Goal: Feedback & Contribution: Submit feedback/report problem

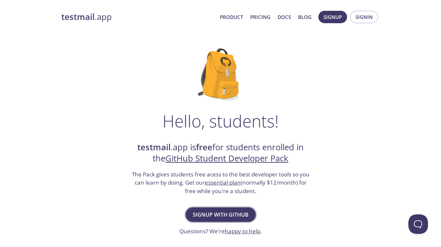
click at [222, 215] on span "Signup with GitHub" at bounding box center [221, 214] width 56 height 9
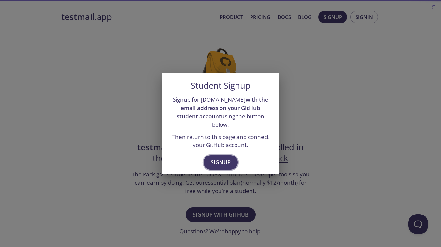
click at [233, 155] on button "Signup" at bounding box center [221, 162] width 34 height 14
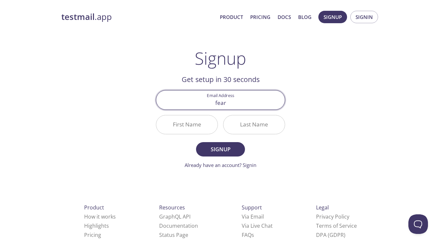
type input "fea"
type input "e"
type input "fear"
type input "fera"
type input "fear"
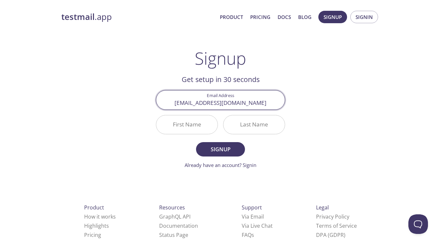
type input "[EMAIL_ADDRESS][DOMAIN_NAME]"
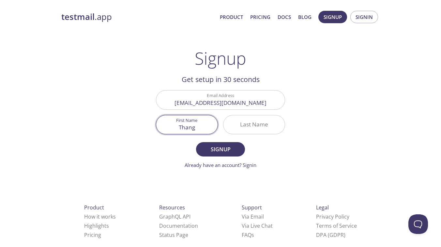
type input "Thang"
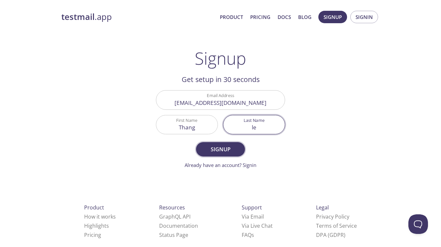
type input "le"
click at [228, 152] on span "Signup" at bounding box center [220, 148] width 35 height 9
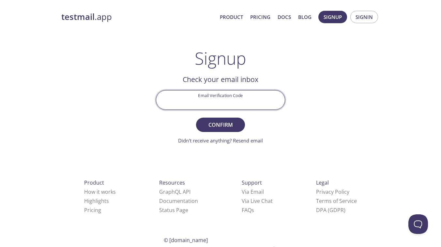
click at [239, 98] on input "Email Verification Code" at bounding box center [220, 99] width 128 height 19
paste input "LBNGD6C"
type input "LBNGD6C"
click at [230, 125] on span "Confirm" at bounding box center [220, 124] width 35 height 9
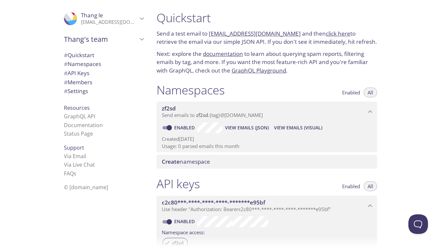
click at [331, 31] on link "click here" at bounding box center [338, 34] width 24 height 8
click at [215, 33] on link "zf2sd.test@inbox.testmail.app" at bounding box center [255, 34] width 92 height 8
click at [326, 32] on link "click here" at bounding box center [338, 34] width 24 height 8
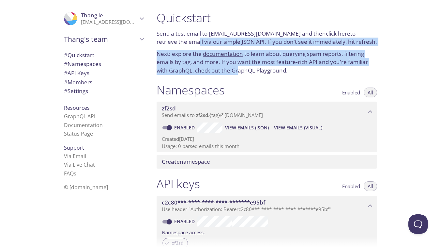
drag, startPoint x: 191, startPoint y: 46, endPoint x: 251, endPoint y: 80, distance: 68.6
click at [246, 76] on div "Quickstart Send a test email to zf2sd.test@inbox.testmail.app and then click he…" at bounding box center [266, 43] width 231 height 72
click at [285, 84] on div "Namespaces Enabled All" at bounding box center [267, 91] width 220 height 16
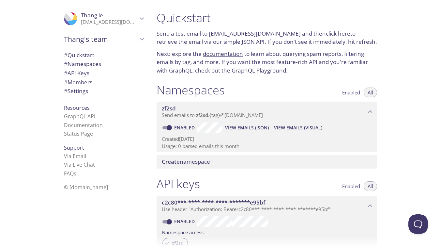
click at [225, 165] on span "Create namespace" at bounding box center [268, 161] width 213 height 7
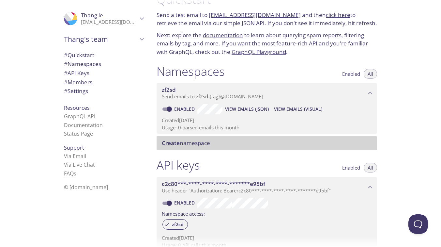
scroll to position [22, 0]
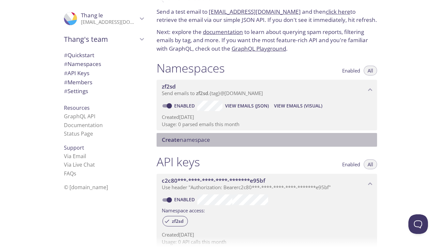
click at [243, 106] on span "View Emails (JSON)" at bounding box center [247, 106] width 44 height 8
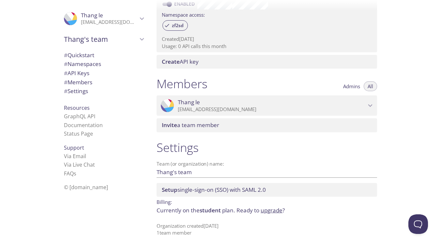
scroll to position [0, 0]
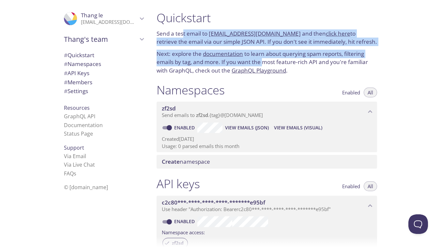
drag, startPoint x: 183, startPoint y: 33, endPoint x: 263, endPoint y: 61, distance: 84.8
click at [263, 61] on div "Quickstart Send a test email to zf2sd.test@inbox.testmail.app and then click he…" at bounding box center [266, 43] width 231 height 72
click at [299, 38] on p "Send a test email to zf2sd.test@inbox.testmail.app and then click here to retri…" at bounding box center [267, 37] width 220 height 17
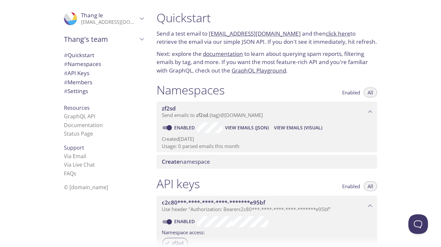
click at [373, 97] on button "All" at bounding box center [370, 92] width 13 height 10
click at [371, 92] on span "All" at bounding box center [371, 92] width 6 height 0
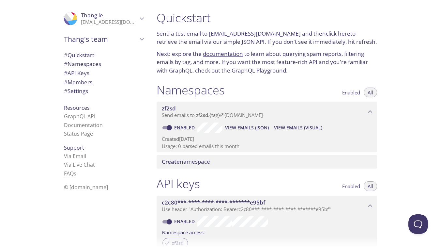
click at [371, 92] on span "All" at bounding box center [371, 92] width 6 height 0
click at [288, 126] on span "View Emails (Visual)" at bounding box center [298, 128] width 48 height 8
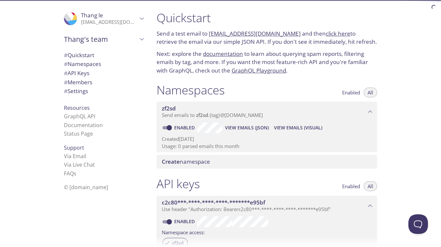
click at [243, 131] on span "View Emails (JSON)" at bounding box center [247, 128] width 44 height 8
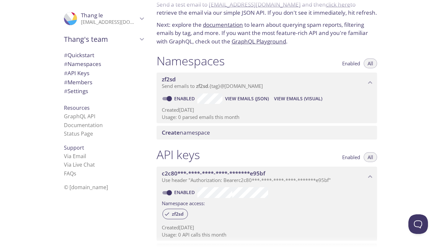
scroll to position [33, 0]
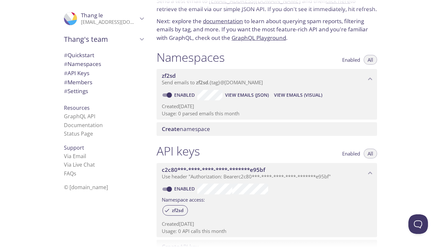
click at [225, 133] on div "Create namespace" at bounding box center [267, 129] width 220 height 14
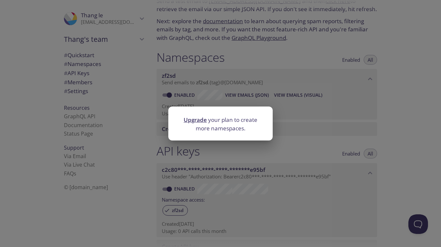
click at [199, 121] on link "Upgrade" at bounding box center [195, 120] width 23 height 8
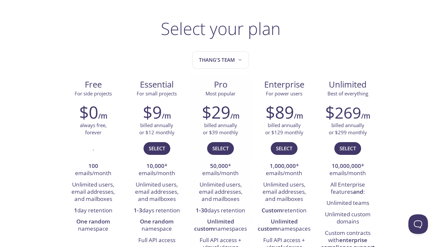
scroll to position [49, 0]
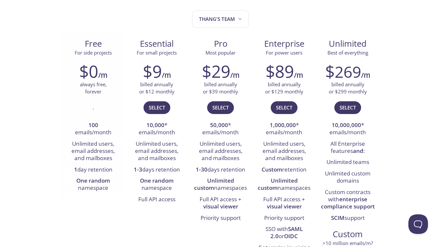
click at [93, 137] on li "100 emails/month" at bounding box center [93, 129] width 54 height 19
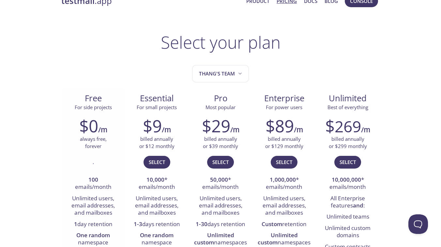
scroll to position [8, 0]
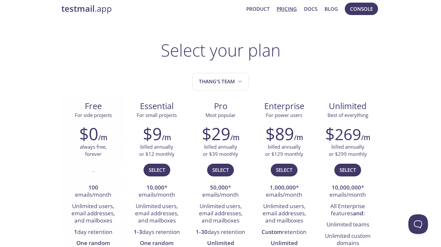
click at [110, 158] on div "$0 /m always free, forever . 100 emails/month Unlimited users, email addresses,…" at bounding box center [93, 189] width 64 height 141
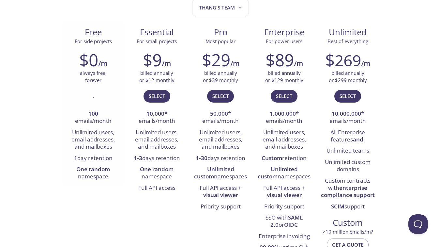
scroll to position [0, 0]
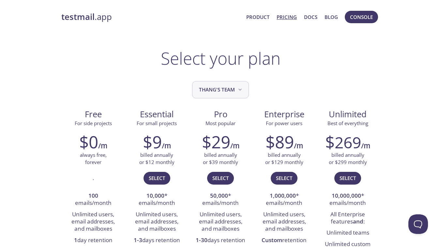
click at [217, 92] on span "Thang's team" at bounding box center [221, 89] width 44 height 9
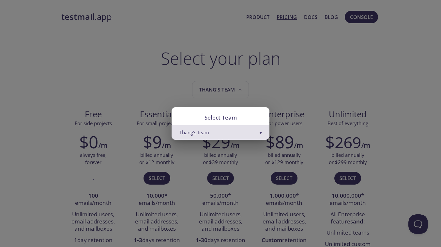
click at [240, 84] on div "Select Team Thang's team" at bounding box center [220, 123] width 441 height 247
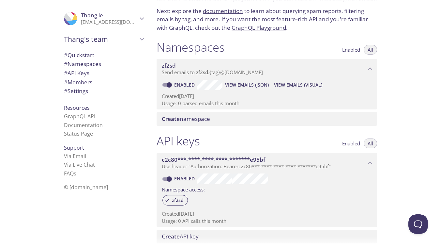
scroll to position [45, 0]
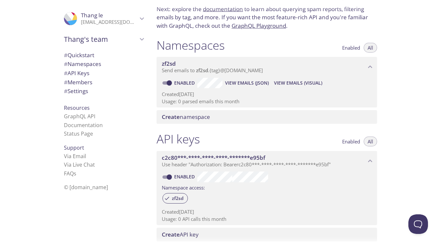
click at [216, 60] on span "zf2sd" at bounding box center [264, 63] width 204 height 7
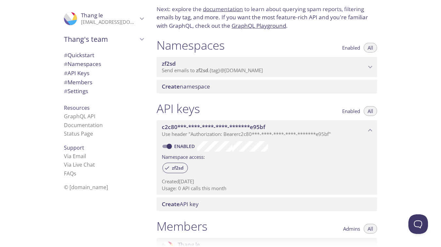
click at [216, 60] on span "zf2sd" at bounding box center [264, 63] width 204 height 7
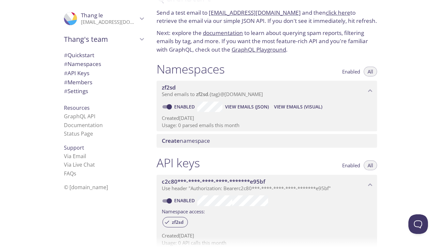
scroll to position [0, 0]
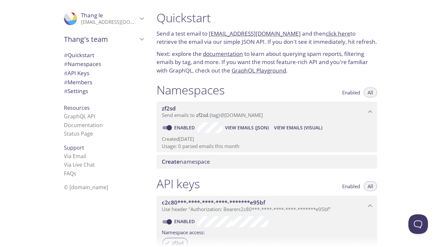
click at [361, 112] on p "Send emails to zf2sd . {tag} @inbox.testmail.app" at bounding box center [264, 115] width 204 height 7
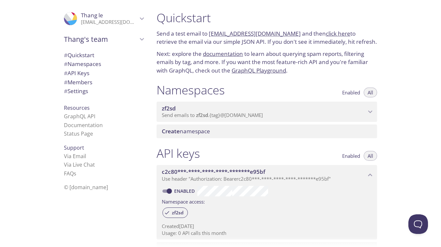
click at [361, 112] on p "Send emails to zf2sd . {tag} @inbox.testmail.app" at bounding box center [264, 115] width 204 height 7
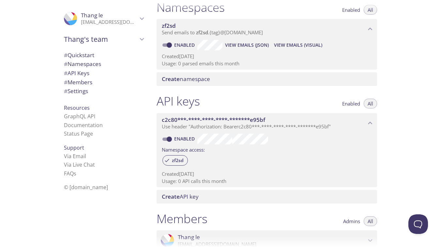
scroll to position [76, 0]
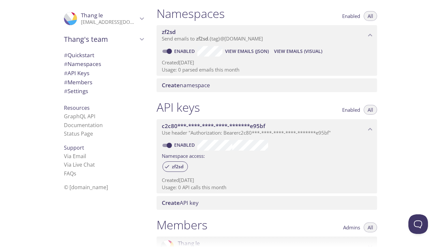
click at [260, 205] on span "Create API key" at bounding box center [268, 202] width 213 height 7
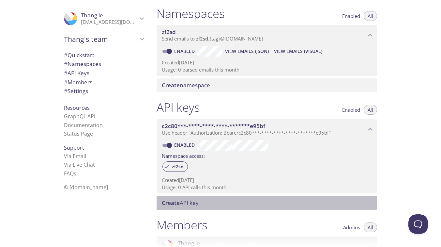
scroll to position [0, 0]
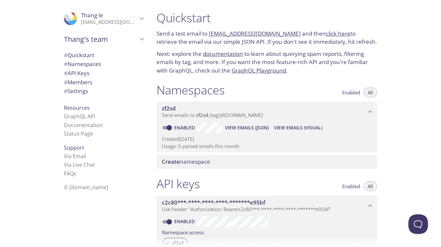
click at [353, 92] on span "Enabled" at bounding box center [351, 92] width 18 height 0
click at [368, 92] on span "All" at bounding box center [371, 92] width 6 height 0
click at [358, 92] on span "Enabled" at bounding box center [351, 92] width 18 height 0
click at [236, 159] on span "Create namespace" at bounding box center [268, 161] width 213 height 7
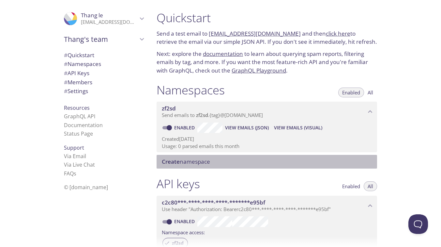
click at [90, 93] on span "# Settings" at bounding box center [104, 91] width 80 height 8
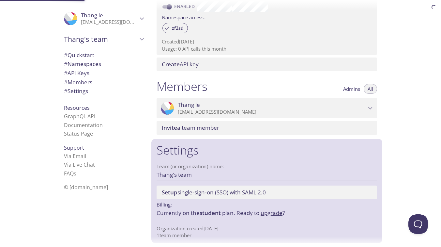
scroll to position [217, 0]
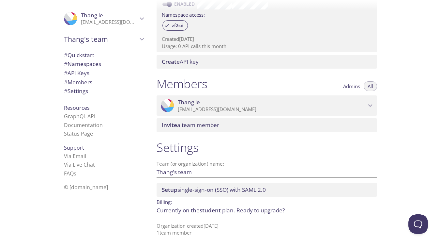
click at [83, 163] on link "Via Live Chat" at bounding box center [79, 164] width 31 height 7
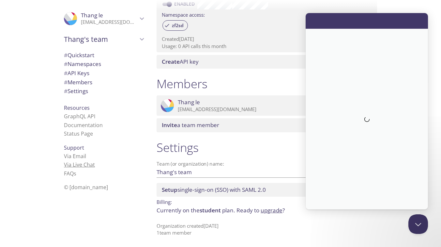
scroll to position [0, 0]
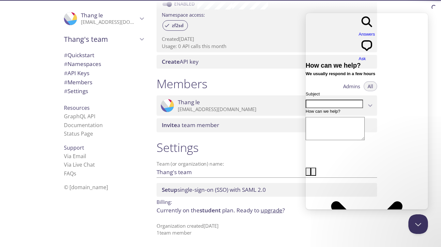
click at [354, 99] on input "Subject" at bounding box center [334, 103] width 57 height 8
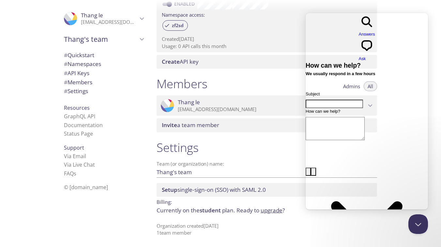
type input "g"
type input "G"
type input "Github Student Pack not working"
type textarea "THe"
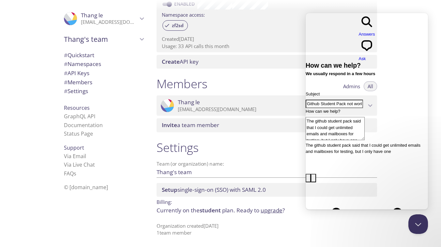
type textarea "The github student pack said that I could get unlimited emails and mailboxes fo…"
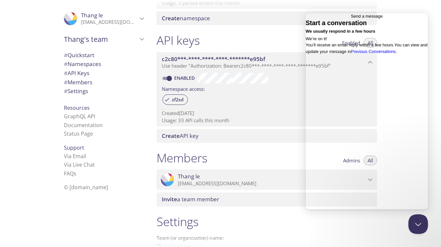
scroll to position [130, 0]
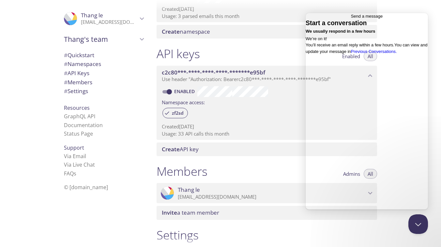
click at [264, 53] on div "API keys Enabled All" at bounding box center [267, 54] width 220 height 16
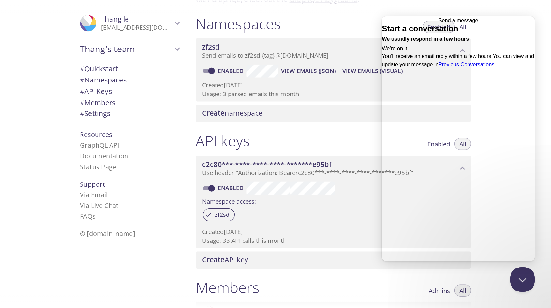
scroll to position [0, 0]
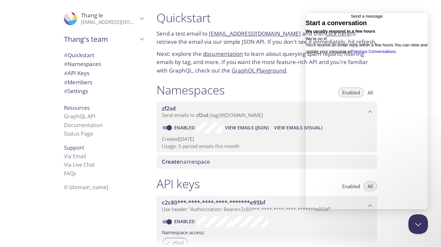
click at [209, 160] on span "Create namespace" at bounding box center [186, 162] width 48 height 8
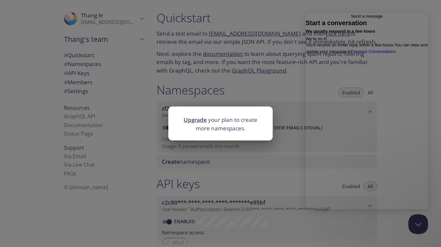
click at [201, 121] on link "Upgrade" at bounding box center [195, 120] width 23 height 8
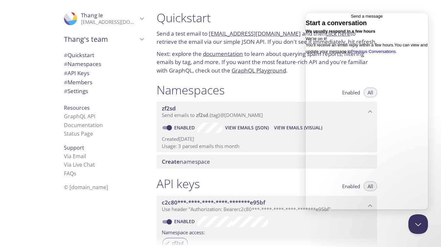
click at [351, 20] on div "Go back" at bounding box center [351, 16] width 0 height 7
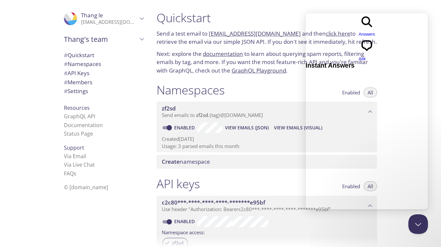
click at [292, 38] on p "Send a test email to zf2sd.test@inbox.testmail.app and then click here to retri…" at bounding box center [267, 37] width 220 height 17
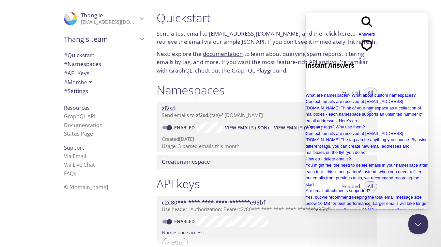
click at [375, 50] on span "chat-square" at bounding box center [367, 52] width 16 height 5
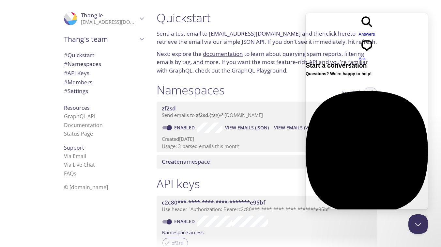
click at [353, 231] on span "No time to wait around? Leave a message and we'll get back to you within a few …" at bounding box center [365, 236] width 119 height 11
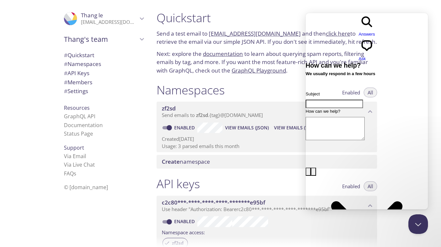
click at [359, 35] on span "Go back" at bounding box center [359, 37] width 0 height 5
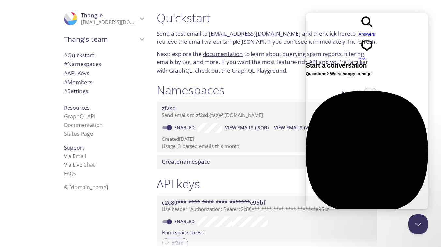
click at [345, 231] on span "No time to wait around? Leave a message and we'll get back to you within a few …" at bounding box center [365, 236] width 119 height 11
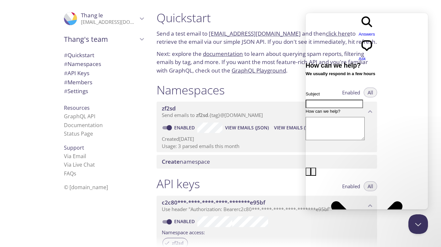
click at [340, 99] on input "Subject" at bounding box center [334, 103] width 57 height 8
type input "limited emails on github student pack"
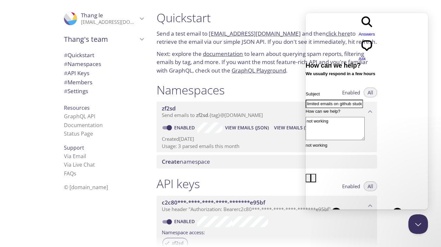
type textarea "not working"
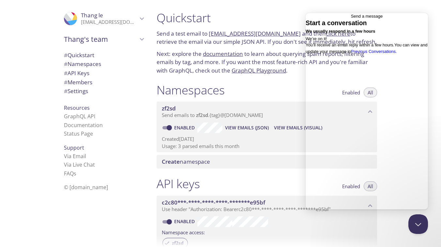
click at [351, 20] on link "Go back" at bounding box center [351, 20] width 0 height 0
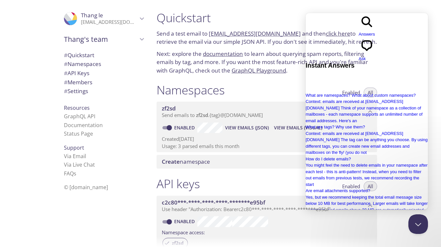
click at [388, 26] on div "search-medium Answers chat-square Ask" at bounding box center [367, 37] width 122 height 49
click at [366, 56] on span "Ask" at bounding box center [362, 58] width 7 height 5
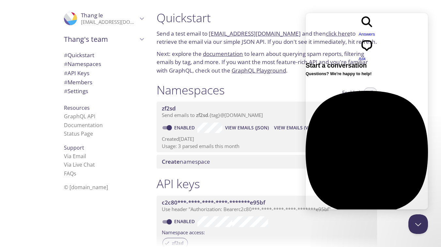
click at [367, 243] on div "Previous Conversations" at bounding box center [367, 246] width 122 height 7
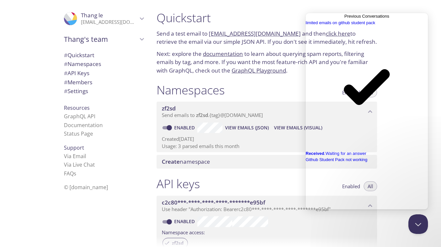
click at [344, 19] on span "Go back" at bounding box center [344, 16] width 0 height 5
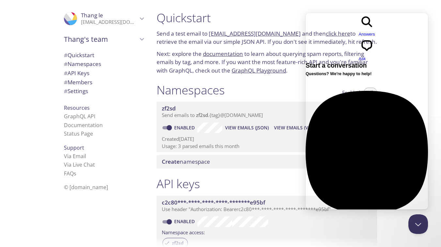
click at [266, 15] on h1 "Quickstart" at bounding box center [267, 17] width 220 height 15
click at [291, 0] on div at bounding box center [220, 5] width 441 height 10
click at [317, 20] on div "search-medium Answers chat-square Ask" at bounding box center [367, 37] width 122 height 49
click at [415, 221] on button "Close Beacon popover" at bounding box center [417, 223] width 20 height 20
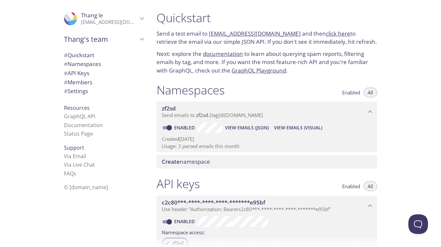
click at [239, 111] on span "zf2sd" at bounding box center [264, 108] width 204 height 7
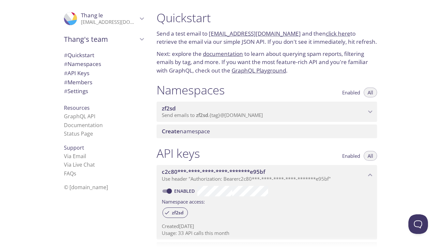
click at [264, 110] on span "zf2sd" at bounding box center [264, 108] width 204 height 7
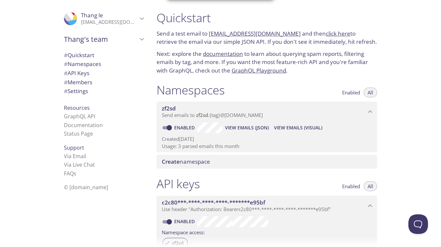
click at [270, 91] on div "Namespaces Enabled All" at bounding box center [267, 91] width 220 height 16
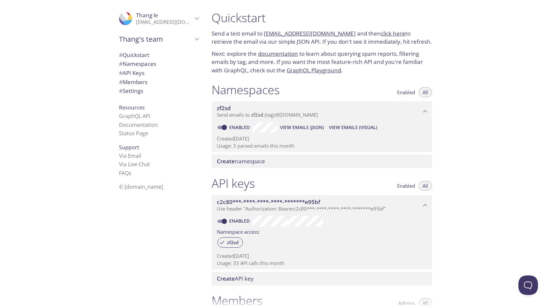
click at [381, 35] on link "click here" at bounding box center [393, 34] width 24 height 8
click at [380, 246] on div "Create API key" at bounding box center [322, 279] width 220 height 14
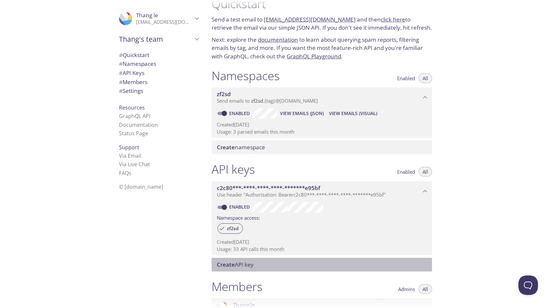
scroll to position [13, 0]
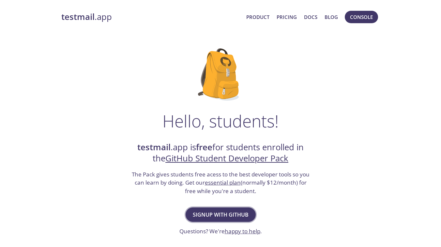
click at [220, 210] on span "Signup with GitHub" at bounding box center [221, 214] width 56 height 9
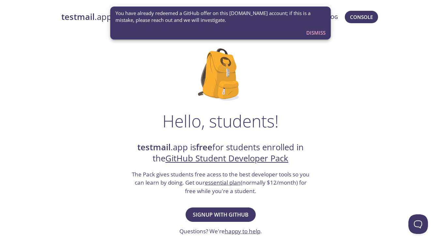
click at [220, 183] on link "essential plan" at bounding box center [223, 182] width 36 height 8
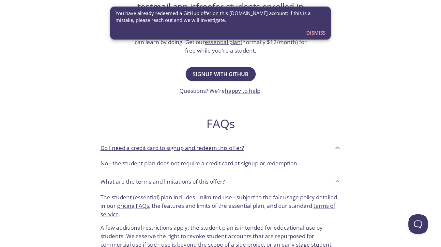
scroll to position [240, 0]
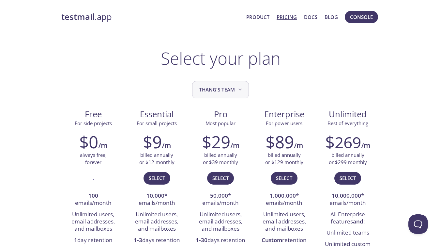
click at [238, 91] on icon "Thang's team" at bounding box center [240, 89] width 7 height 7
click at [291, 18] on link "Pricing" at bounding box center [287, 17] width 20 height 8
click at [258, 17] on link "Product" at bounding box center [257, 17] width 23 height 8
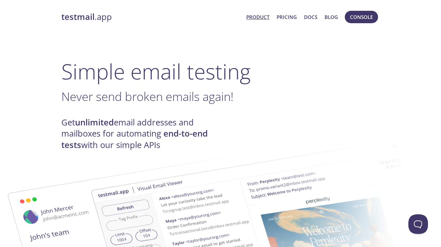
click at [83, 20] on strong "testmail" at bounding box center [77, 16] width 33 height 11
click at [359, 20] on span "Console" at bounding box center [361, 17] width 23 height 8
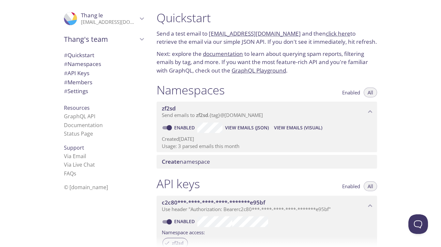
click at [114, 57] on span "# Quickstart" at bounding box center [104, 55] width 80 height 8
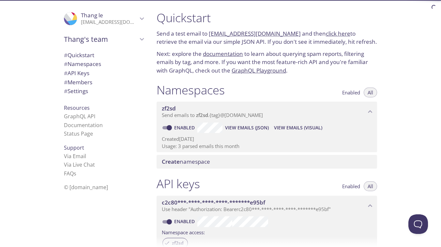
click at [107, 66] on span "# Namespaces" at bounding box center [104, 64] width 80 height 8
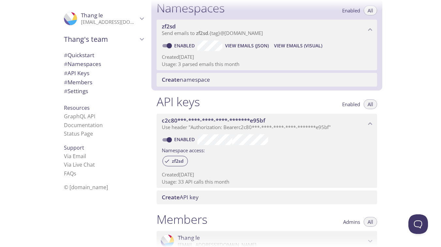
scroll to position [83, 0]
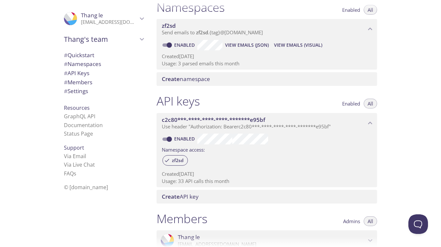
click at [180, 74] on div "Create namespace" at bounding box center [267, 79] width 220 height 14
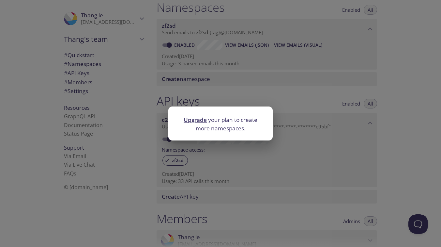
click at [180, 74] on div "Upgrade your plan to create more namespaces." at bounding box center [220, 123] width 441 height 247
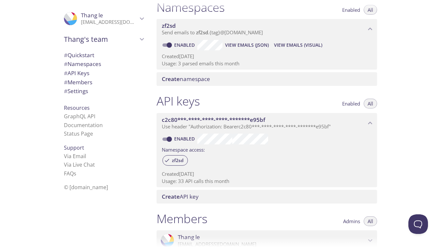
click at [180, 74] on div "Create namespace" at bounding box center [267, 79] width 220 height 14
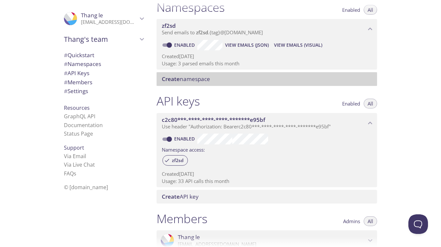
click at [192, 81] on span "Create namespace" at bounding box center [186, 79] width 48 height 8
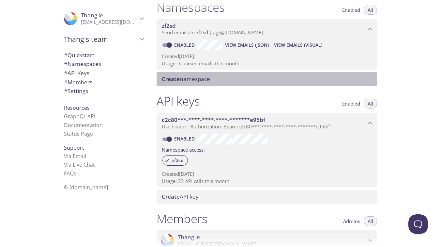
scroll to position [217, 0]
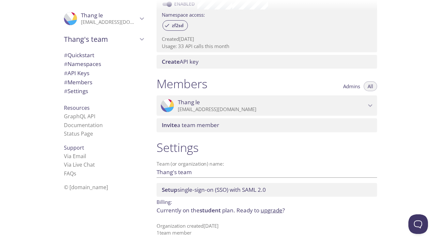
click at [223, 190] on span "Setup single-sign-on (SSO) with SAML 2.0" at bounding box center [214, 190] width 104 height 8
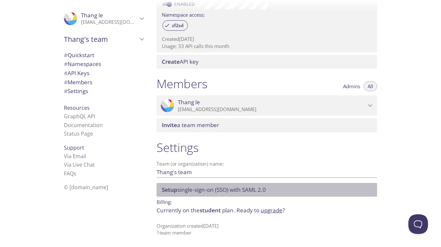
click at [221, 114] on div ".cls-1 { fill: #6d5ca8; } .cls-2 { fill: #3fc191; } .cls-3 { fill: #3b4752; } .…" at bounding box center [267, 105] width 220 height 20
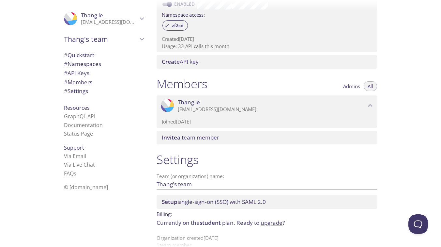
click at [353, 86] on span "Admins" at bounding box center [351, 86] width 17 height 0
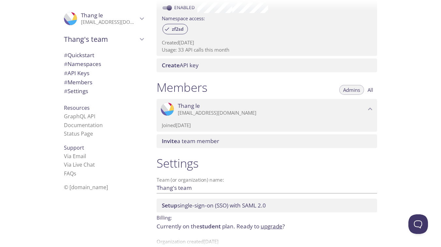
scroll to position [229, 0]
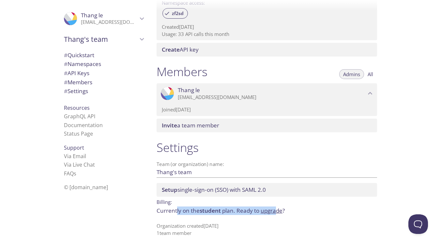
drag, startPoint x: 177, startPoint y: 210, endPoint x: 281, endPoint y: 210, distance: 104.0
click at [280, 210] on p "Currently on the student plan. Ready to upgrade ?" at bounding box center [267, 210] width 220 height 8
click at [301, 201] on p "Billing:" at bounding box center [267, 200] width 220 height 9
click at [256, 192] on span "Setup single-sign-on (SSO) with SAML 2.0" at bounding box center [214, 190] width 104 height 8
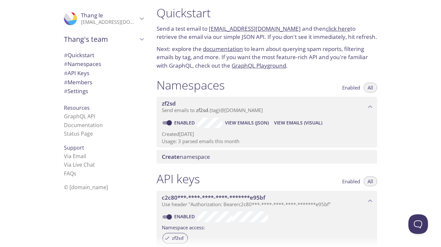
scroll to position [0, 0]
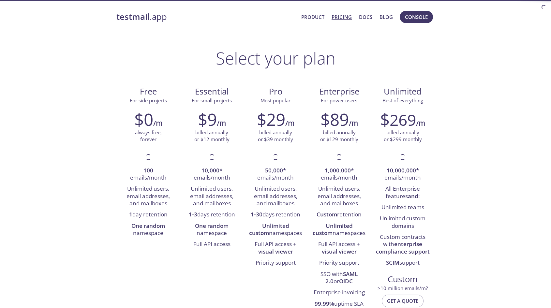
click at [143, 14] on strong "testmail" at bounding box center [132, 16] width 33 height 11
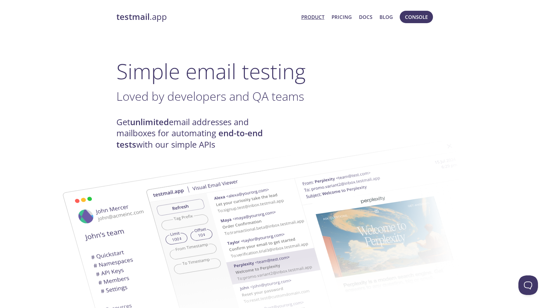
click at [317, 19] on link "Product" at bounding box center [312, 17] width 23 height 8
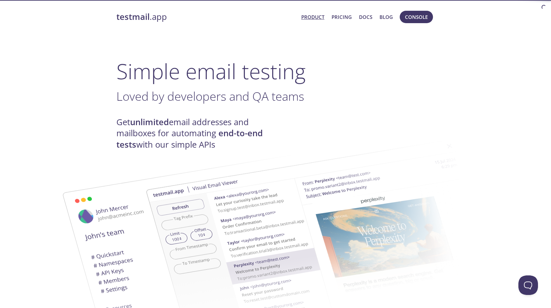
click at [426, 25] on div "testmail .app Product Pricing Docs Blog Console" at bounding box center [275, 17] width 318 height 21
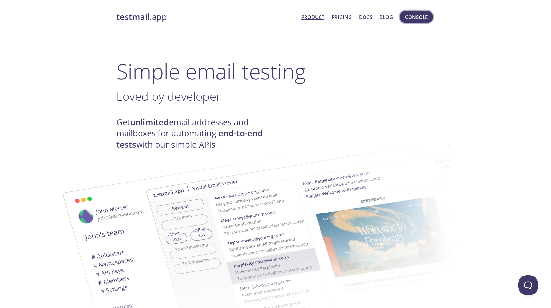
click at [428, 21] on button "Console" at bounding box center [416, 17] width 33 height 12
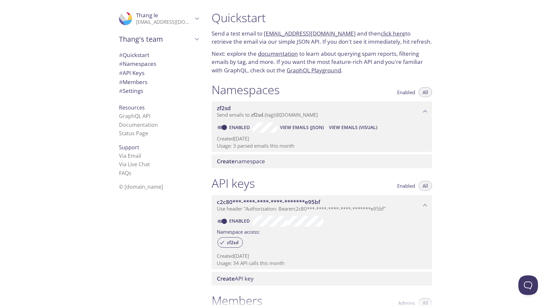
click at [183, 41] on span "Thang's team" at bounding box center [156, 39] width 74 height 9
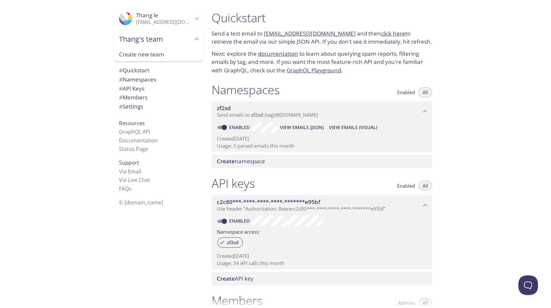
click at [183, 41] on span "Thang's team" at bounding box center [156, 39] width 74 height 9
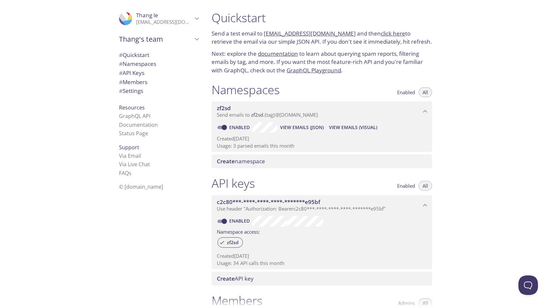
click at [151, 112] on li "GraphQL API" at bounding box center [159, 116] width 80 height 8
click at [148, 114] on link "GraphQL API" at bounding box center [134, 116] width 31 height 7
click at [315, 70] on link "GraphQL Playground" at bounding box center [314, 71] width 54 height 8
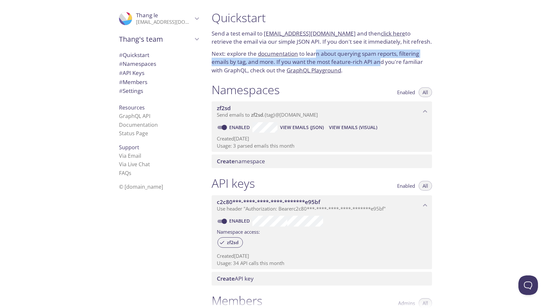
drag, startPoint x: 317, startPoint y: 53, endPoint x: 383, endPoint y: 66, distance: 67.1
click at [382, 66] on p "Next: explore the documentation to learn about querying spam reports, filtering…" at bounding box center [322, 62] width 220 height 25
click at [383, 66] on p "Next: explore the documentation to learn about querying spam reports, filtering…" at bounding box center [322, 62] width 220 height 25
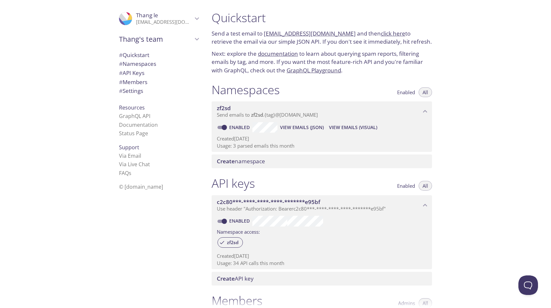
click at [383, 66] on p "Next: explore the documentation to learn about querying spam reports, filtering…" at bounding box center [322, 62] width 220 height 25
click at [381, 34] on link "click here" at bounding box center [393, 34] width 24 height 8
click at [292, 112] on span "Send emails to zf2sd . {tag} @[DOMAIN_NAME]" at bounding box center [267, 115] width 101 height 7
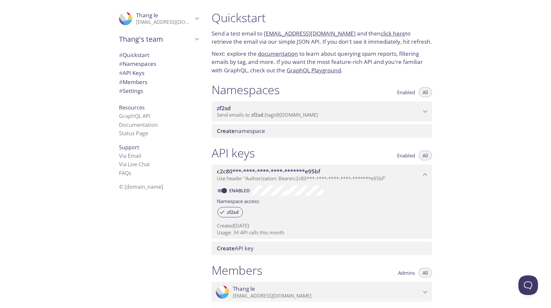
click at [313, 109] on span "zf2sd" at bounding box center [319, 108] width 204 height 7
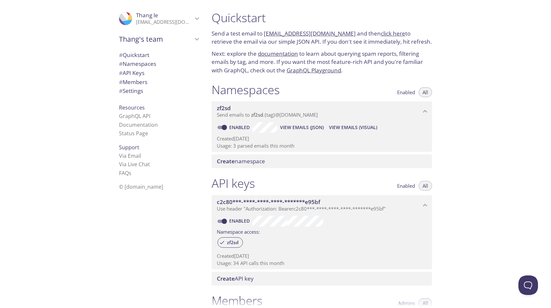
click at [346, 127] on span "View Emails (Visual)" at bounding box center [353, 128] width 48 height 8
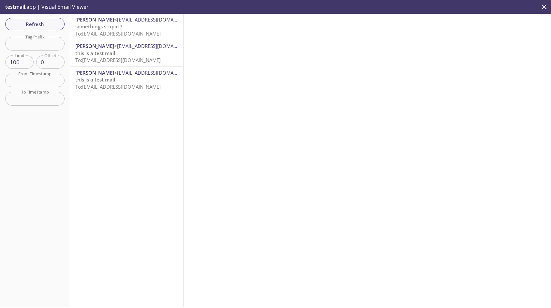
click at [122, 96] on div "[PERSON_NAME] <[EMAIL_ADDRESS][DOMAIN_NAME]> somethings stupid ? To: [EMAIL_ADD…" at bounding box center [126, 161] width 113 height 294
click at [47, 22] on span "Refresh" at bounding box center [34, 24] width 49 height 8
click at [129, 26] on span "926569 is your verification code" at bounding box center [112, 26] width 75 height 7
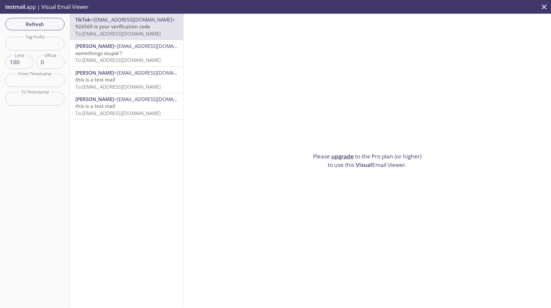
click at [146, 30] on span "926569 is your verification code" at bounding box center [112, 26] width 75 height 7
